Goal: Information Seeking & Learning: Get advice/opinions

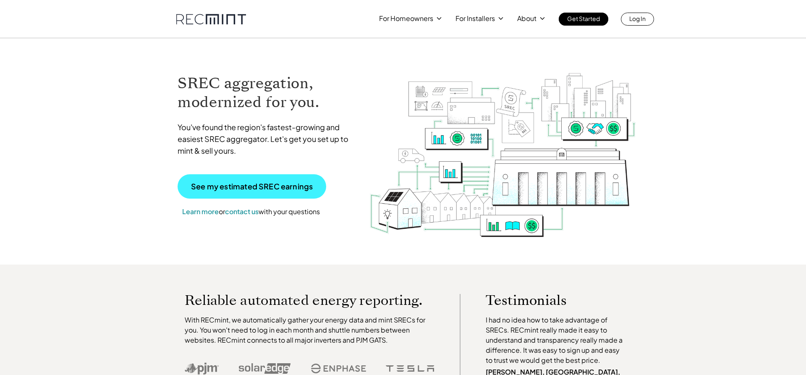
click at [273, 183] on p "See my estimated SREC earnings" at bounding box center [252, 187] width 122 height 8
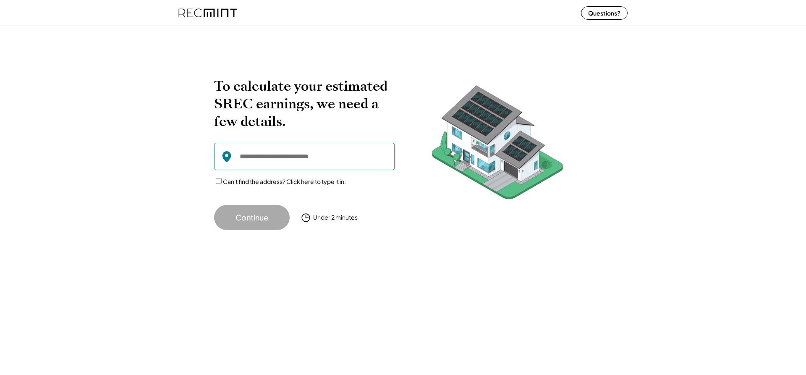
click at [268, 155] on input "input" at bounding box center [304, 156] width 180 height 27
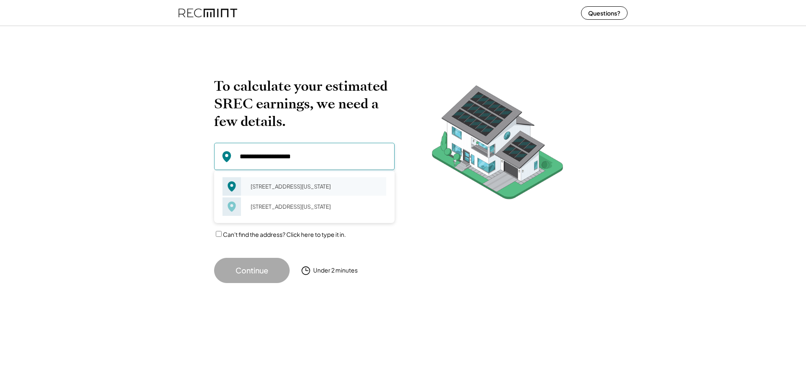
click at [247, 190] on div "75 Broad St New York, NY 10004" at bounding box center [315, 186] width 141 height 12
type input "**********"
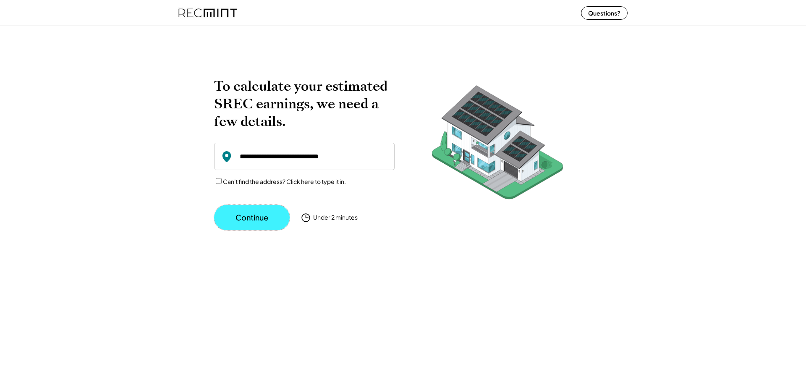
click at [253, 214] on button "Continue" at bounding box center [252, 217] width 76 height 25
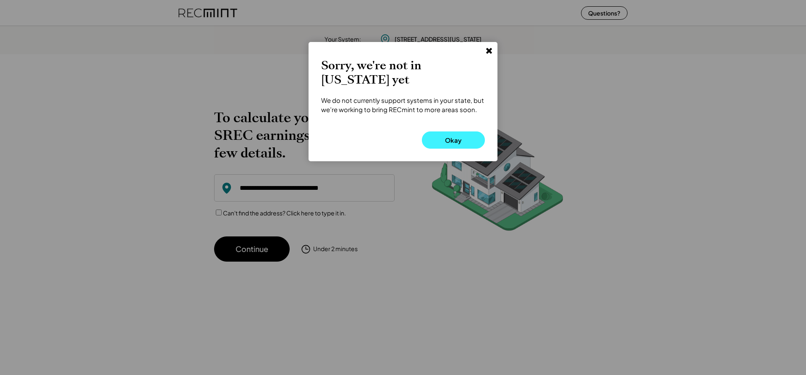
click at [449, 138] on button "Okay" at bounding box center [453, 139] width 63 height 17
